Goal: Task Accomplishment & Management: Manage account settings

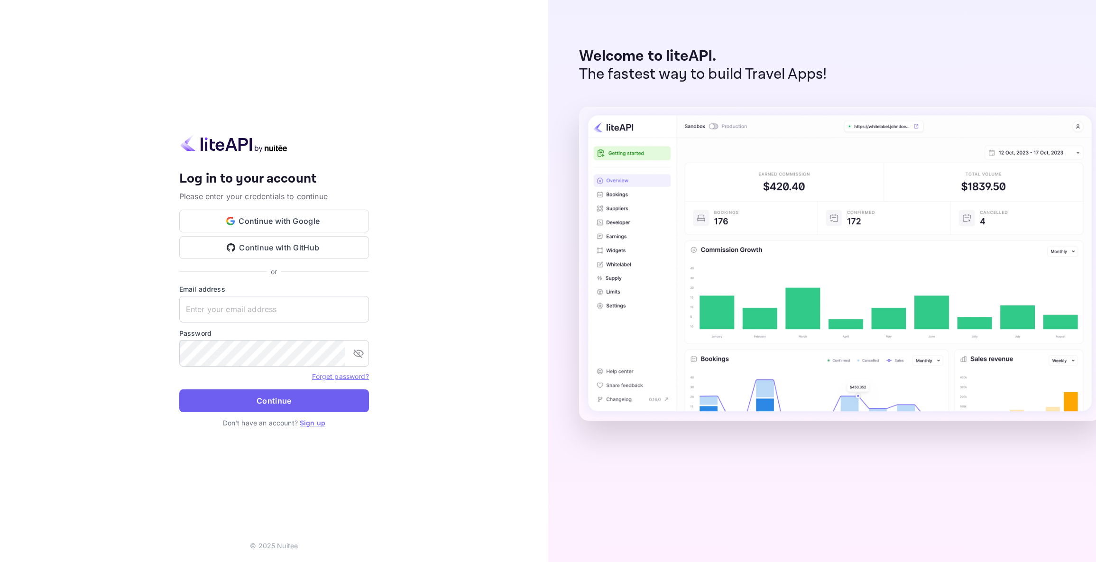
type input "[EMAIL_ADDRESS][DOMAIN_NAME]"
click at [228, 406] on button "Continue" at bounding box center [274, 400] width 190 height 23
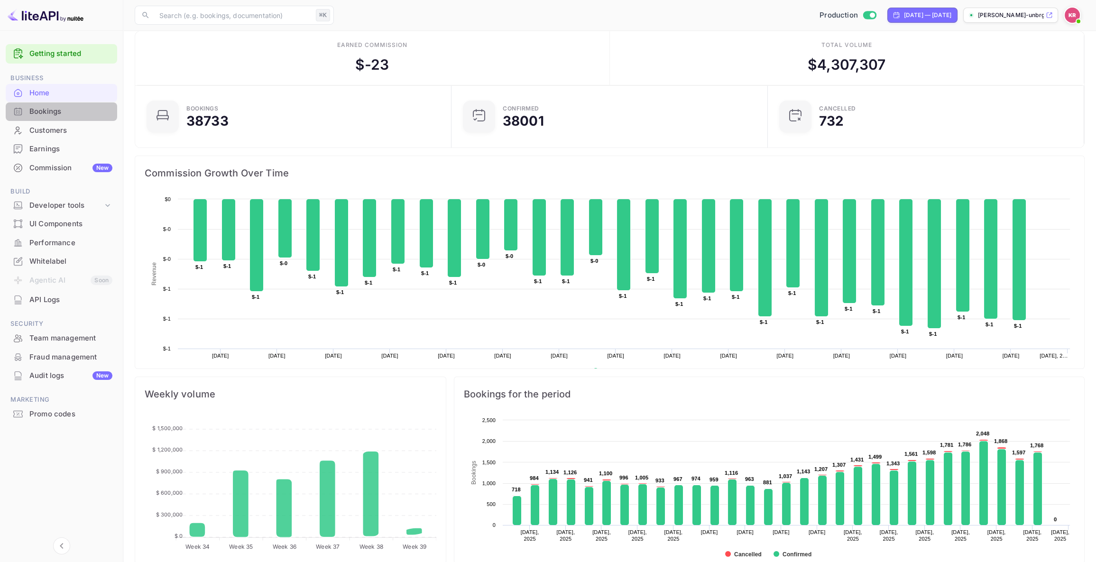
scroll to position [9, 0]
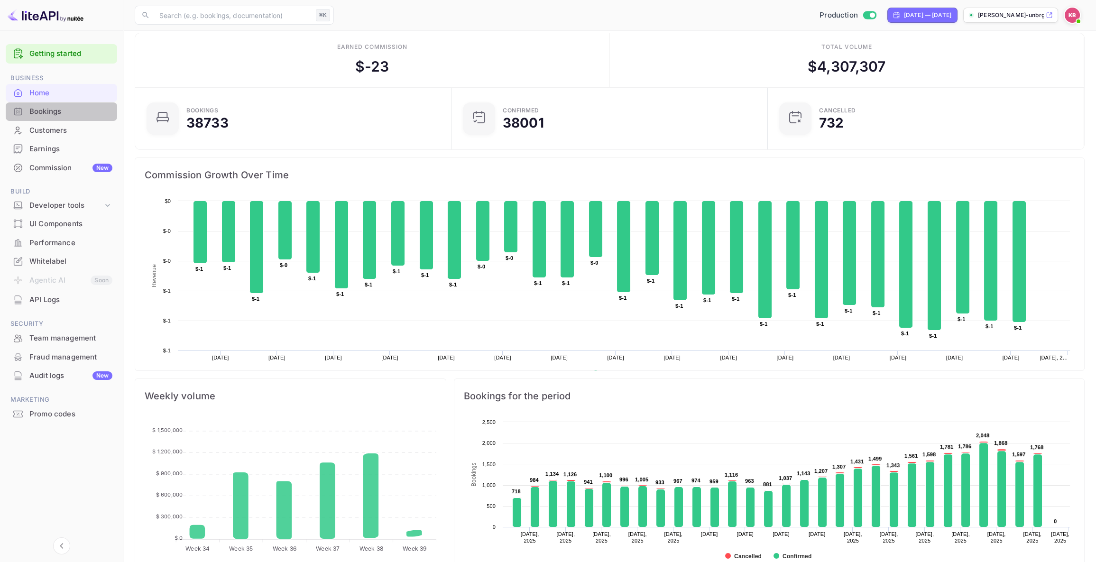
click at [59, 111] on div "Bookings" at bounding box center [70, 111] width 83 height 11
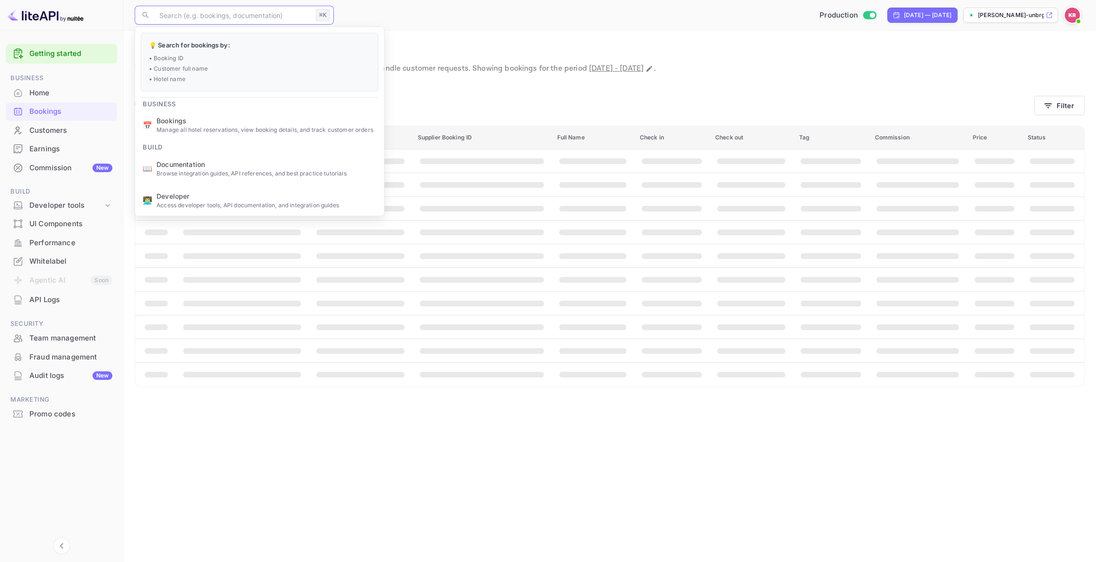
click at [199, 16] on input "text" at bounding box center [233, 15] width 158 height 19
paste input "rAQ2EigJb"
type input "rAQ2EigJb"
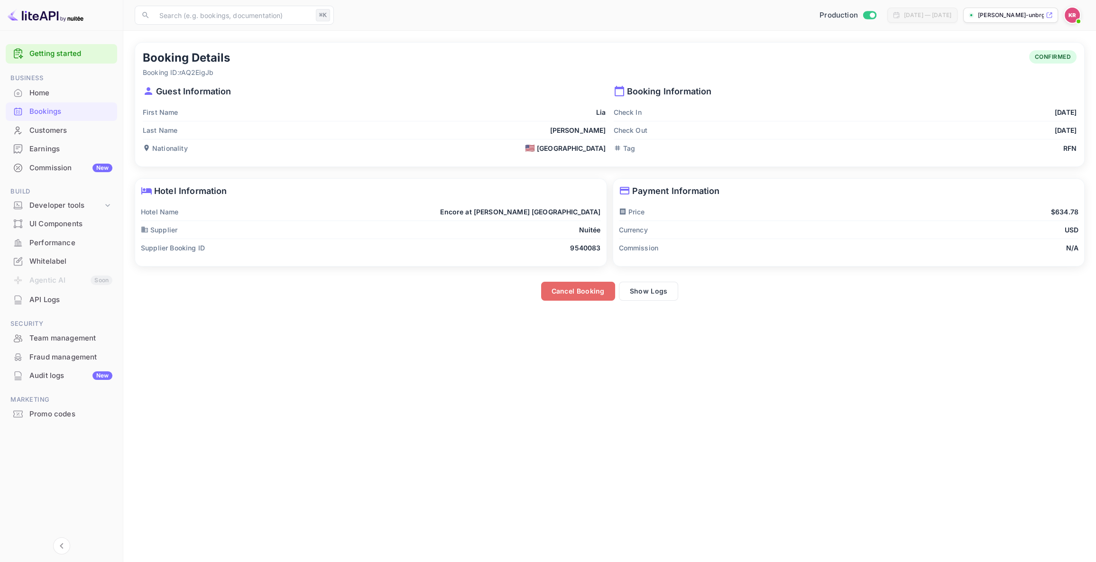
click at [568, 292] on button "Cancel Booking" at bounding box center [578, 291] width 74 height 19
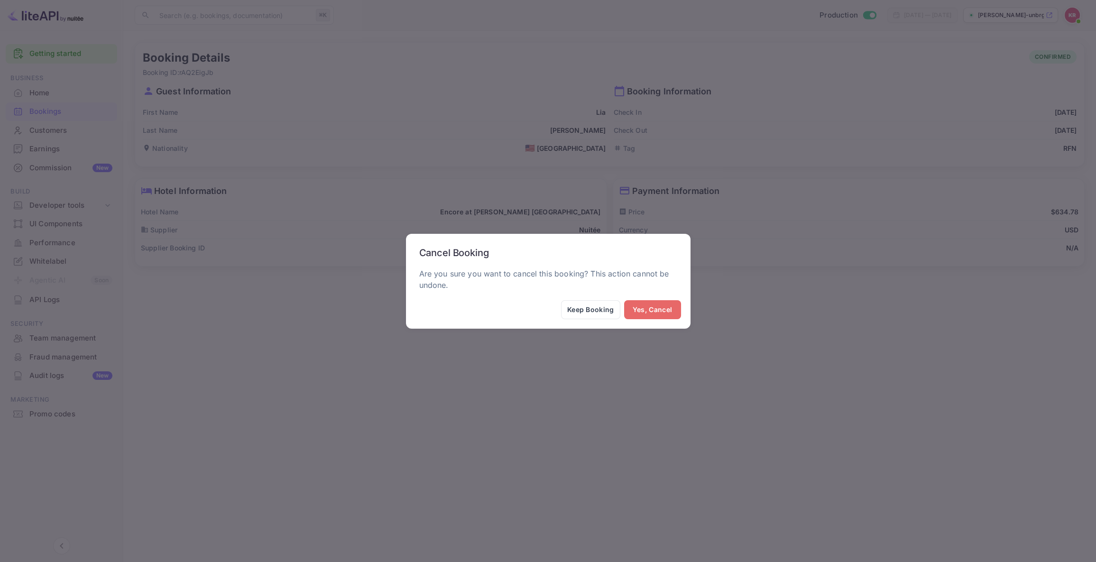
click at [655, 311] on button "Yes, Cancel" at bounding box center [652, 309] width 57 height 19
